Goal: Transaction & Acquisition: Download file/media

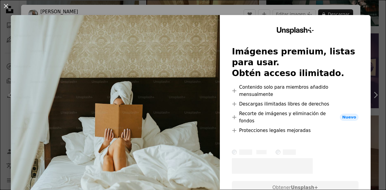
scroll to position [1258, 0]
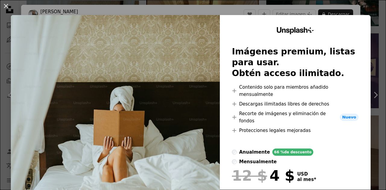
click at [371, 19] on div "An X shape Unsplash+ Imágenes premium, listas para usar. Obtén acceso ilimitado…" at bounding box center [193, 95] width 386 height 190
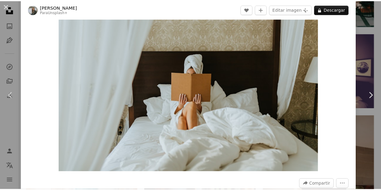
scroll to position [60, 0]
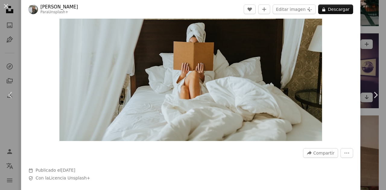
drag, startPoint x: 359, startPoint y: 68, endPoint x: 328, endPoint y: 70, distance: 30.2
click at [359, 68] on div "An X shape Chevron left Chevron right Daiga Ellaby Para Unsplash+ A heart A plu…" at bounding box center [193, 95] width 386 height 190
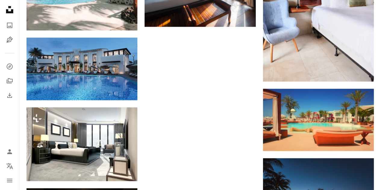
scroll to position [1468, 0]
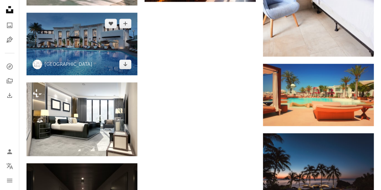
click at [98, 51] on img at bounding box center [82, 44] width 111 height 62
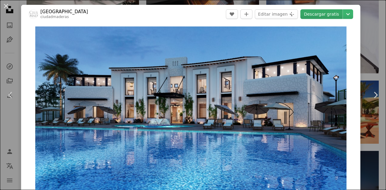
click at [314, 14] on link "Descargar gratis" at bounding box center [321, 14] width 42 height 10
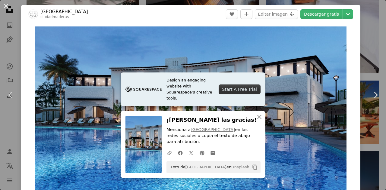
click at [366, 32] on div "An X shape Chevron left Chevron right Design an engaging website with Squarespa…" at bounding box center [193, 95] width 386 height 190
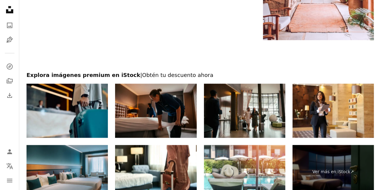
scroll to position [2674, 0]
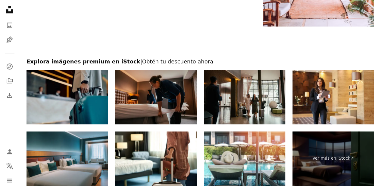
drag, startPoint x: 70, startPoint y: 101, endPoint x: 31, endPoint y: 86, distance: 41.9
click at [31, 86] on img at bounding box center [67, 97] width 81 height 54
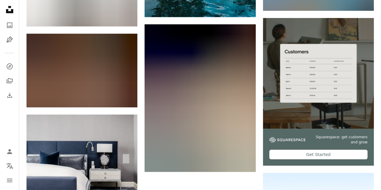
scroll to position [2178, 0]
